Goal: Task Accomplishment & Management: Use online tool/utility

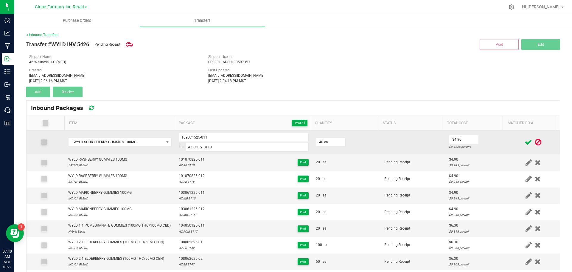
click at [381, 144] on td at bounding box center [413, 142] width 65 height 24
click at [192, 140] on input "109071525-011" at bounding box center [244, 137] width 130 height 9
click at [375, 148] on td "40 ea" at bounding box center [346, 142] width 69 height 24
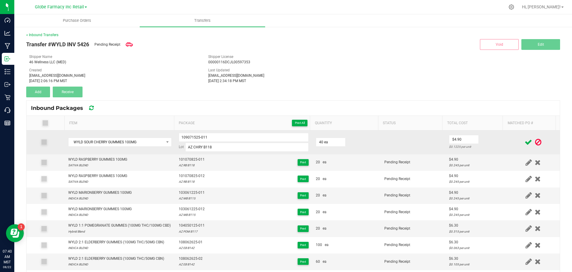
click at [525, 140] on icon at bounding box center [528, 141] width 7 height 7
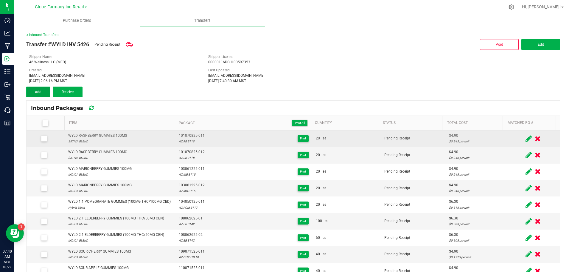
click at [35, 91] on span "Add" at bounding box center [38, 92] width 7 height 4
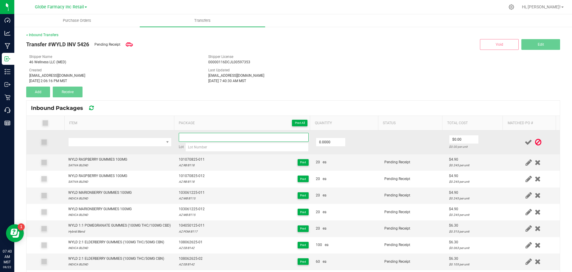
click at [220, 137] on input at bounding box center [244, 137] width 130 height 9
paste input "109071525-011"
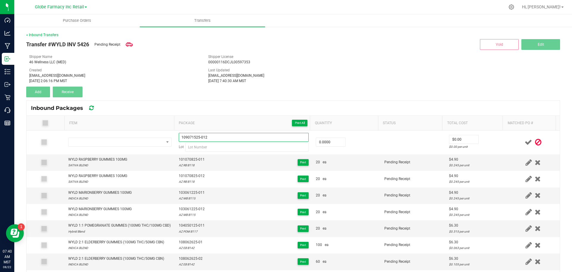
type input "109071525-012"
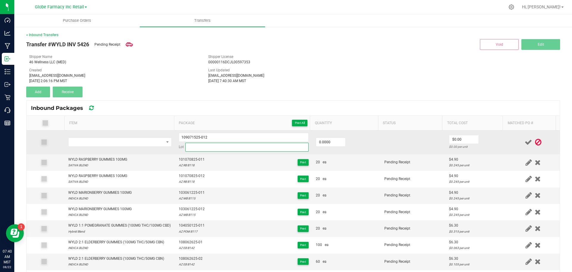
click at [223, 147] on input at bounding box center [246, 147] width 123 height 9
paste input "AZ CHRY B118"
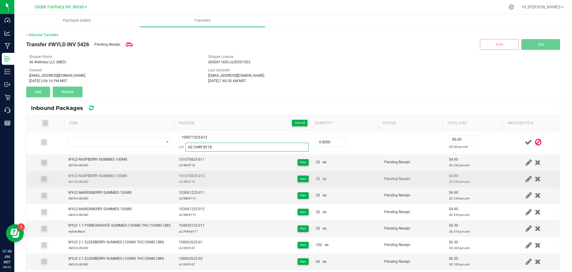
type input "AZ CHRY B118"
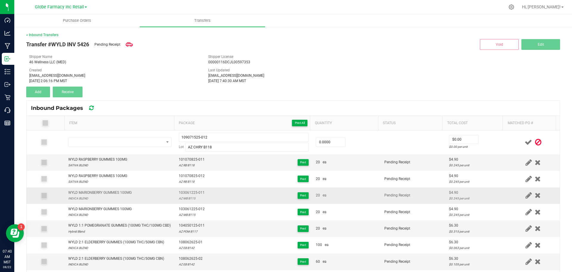
drag, startPoint x: 211, startPoint y: 184, endPoint x: 214, endPoint y: 189, distance: 5.8
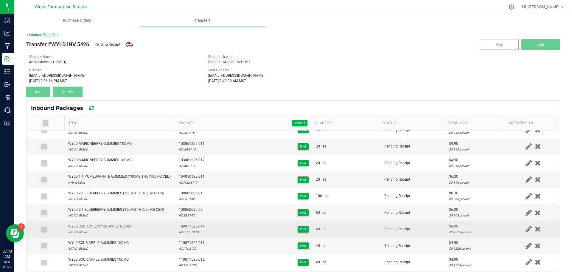
scroll to position [60, 0]
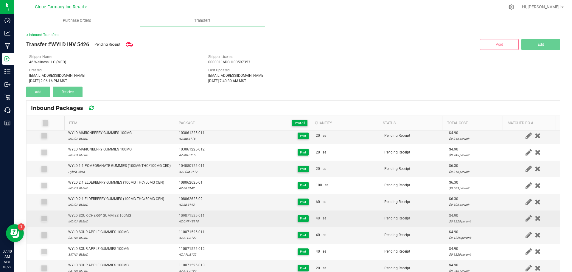
click at [229, 224] on div "109071525-011 AZ CHRY B118 Print" at bounding box center [244, 218] width 130 height 11
click at [96, 218] on div "WYLD SOUR CHERRY GUMMIES 100MG" at bounding box center [99, 216] width 63 height 6
copy div "WYLD SOUR CHERRY GUMMIES 100MG"
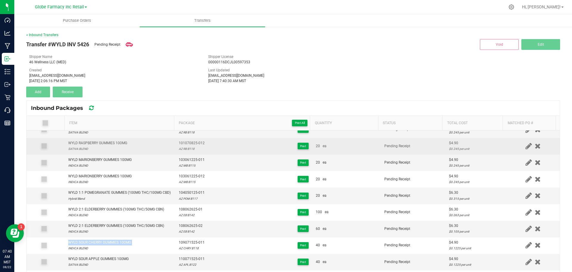
scroll to position [0, 0]
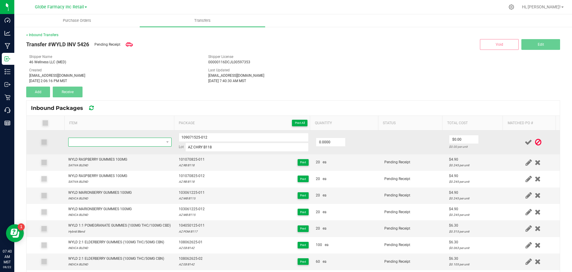
click at [122, 142] on span "NO DATA FOUND" at bounding box center [116, 142] width 95 height 8
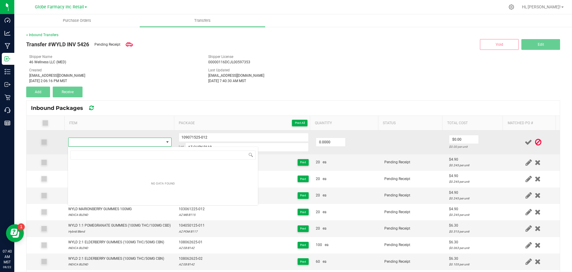
type input "WYLD SOUR CHERRY GUMMIES 100MG"
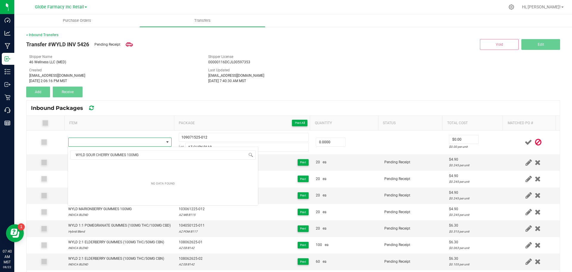
scroll to position [9, 101]
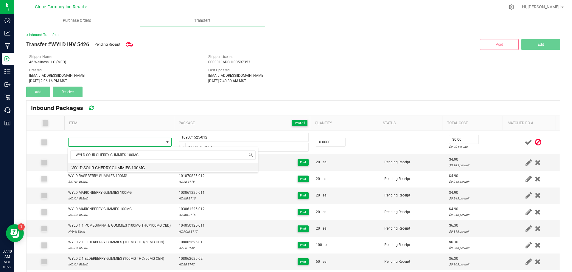
click at [80, 170] on li "WYLD SOUR CHERRY GUMMIES 100MG" at bounding box center [163, 166] width 190 height 8
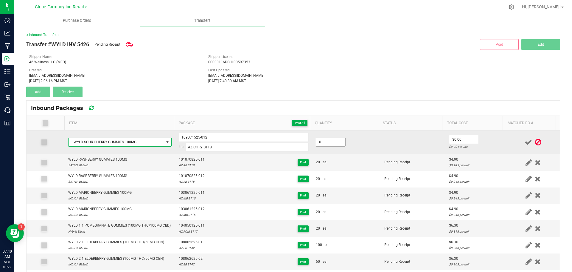
click at [328, 143] on input "0" at bounding box center [330, 142] width 29 height 8
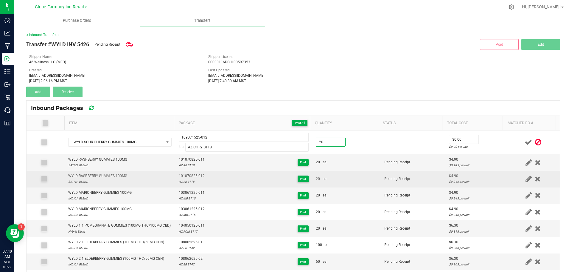
type input "20 ea"
click at [370, 184] on td "20 ea" at bounding box center [346, 179] width 69 height 16
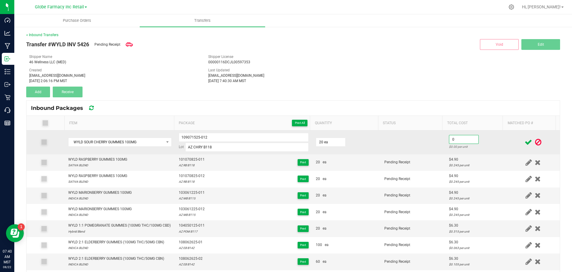
click at [451, 139] on input "0" at bounding box center [464, 139] width 29 height 8
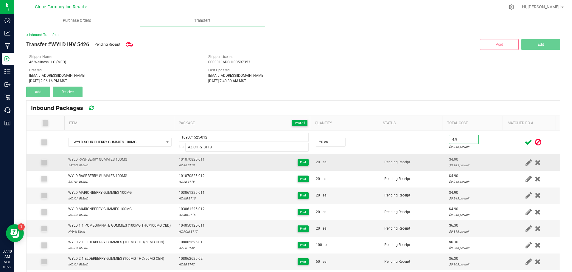
type input "$4.90"
click at [421, 160] on td "Pending Receipt" at bounding box center [413, 162] width 65 height 16
click at [525, 143] on icon at bounding box center [528, 141] width 7 height 7
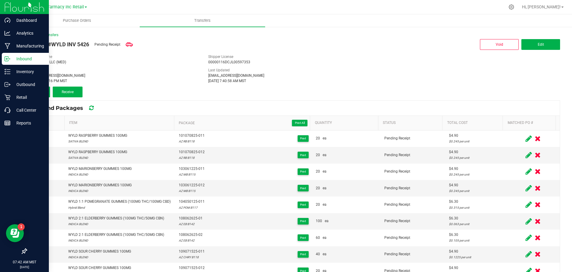
click at [5, 55] on div "Inbound" at bounding box center [25, 59] width 47 height 12
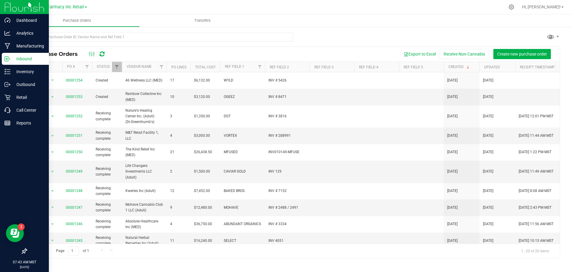
click at [201, 248] on div "Page 1 of 1 1 - 20 of 20 items" at bounding box center [294, 250] width 534 height 14
click at [368, 259] on div "Purchase Orders Export to Excel Receive Non-Cannabis Create new purchase order …" at bounding box center [293, 145] width 558 height 238
click at [363, 42] on div at bounding box center [293, 39] width 534 height 14
click at [349, 39] on div at bounding box center [293, 39] width 534 height 14
click at [359, 253] on div "Page 1 of 1 1 - 20 of 20 items" at bounding box center [294, 250] width 534 height 14
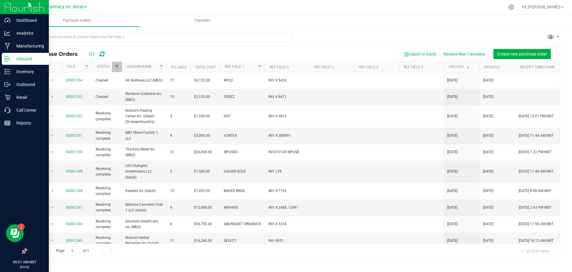
click at [365, 38] on div at bounding box center [293, 39] width 534 height 14
